Goal: Browse casually

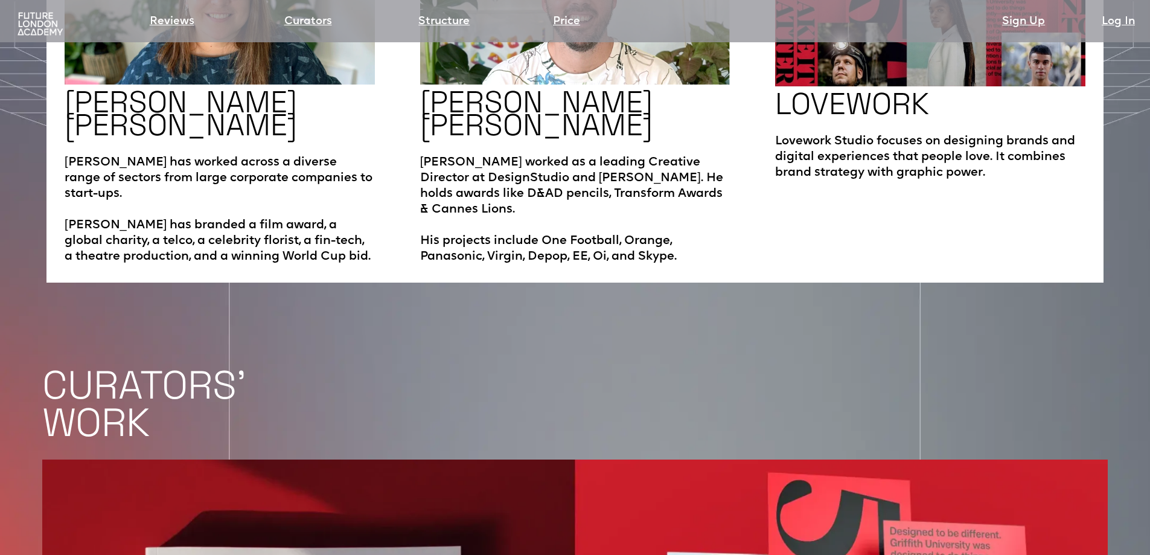
scroll to position [2392, 0]
